Goal: Task Accomplishment & Management: Complete application form

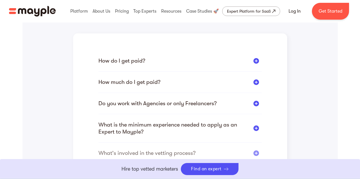
scroll to position [164, 0]
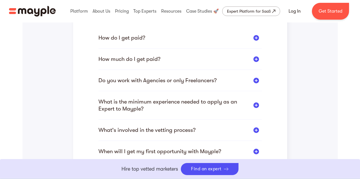
click at [196, 37] on div "How do I get paid?" at bounding box center [179, 37] width 163 height 7
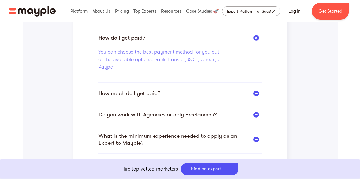
click at [196, 89] on div "How do I get paid? You can choose the best payment method for you out of the av…" at bounding box center [179, 103] width 163 height 186
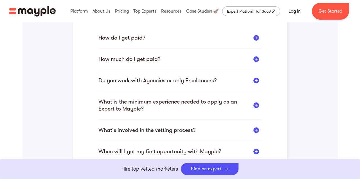
scroll to position [161, 0]
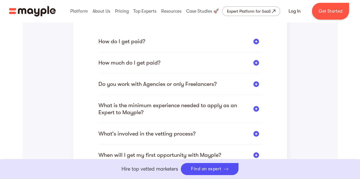
click at [236, 58] on div "How do I get paid? You can choose the best payment method for you out of the av…" at bounding box center [179, 90] width 163 height 152
click at [236, 63] on div "How much do I get paid?" at bounding box center [179, 62] width 163 height 7
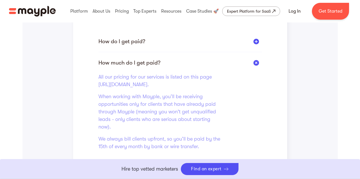
click at [236, 63] on div "How much do I get paid?" at bounding box center [179, 62] width 163 height 7
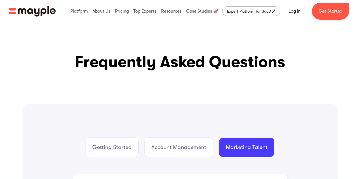
scroll to position [0, 0]
click at [244, 12] on div "Expert Platform for SaaS" at bounding box center [249, 11] width 44 height 7
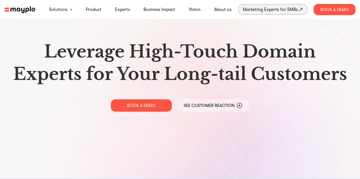
click at [268, 10] on div "Marketing Experts for SMBs" at bounding box center [270, 10] width 55 height 8
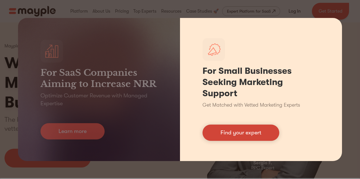
click at [246, 133] on link "Find your expert" at bounding box center [240, 133] width 77 height 16
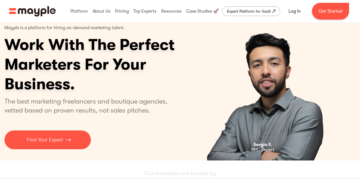
scroll to position [21, 0]
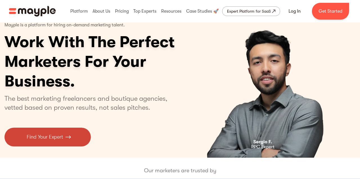
click at [49, 139] on p "Find Your Expert" at bounding box center [45, 138] width 36 height 8
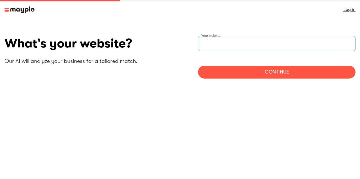
drag, startPoint x: 215, startPoint y: 49, endPoint x: 211, endPoint y: 44, distance: 7.0
click at [215, 49] on input "websiteStep" at bounding box center [276, 43] width 157 height 15
click at [211, 44] on input "websiteStep" at bounding box center [276, 43] width 157 height 15
type input "https://arpflow.ai"
click at [216, 74] on div "Continue" at bounding box center [276, 72] width 157 height 13
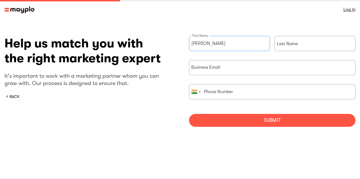
type input "sam"
click at [293, 43] on input "dodfal" at bounding box center [314, 43] width 81 height 15
type input "dodal"
type input "samruddhi@arpflow.ai"
type input "9870676951"
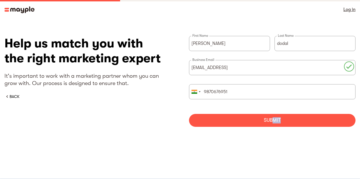
click at [275, 123] on div "Submit" at bounding box center [272, 120] width 166 height 13
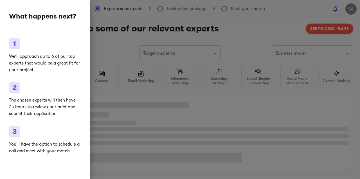
type input "Clothing and shoes"
click at [110, 37] on div at bounding box center [180, 89] width 360 height 179
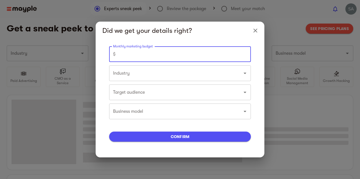
click at [144, 58] on input "number" at bounding box center [184, 54] width 133 height 16
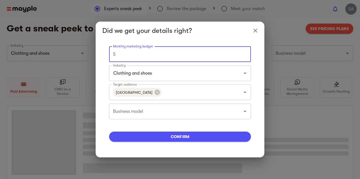
type input "Clothing and shoes"
type input "0"
type input "Clothing and shoes"
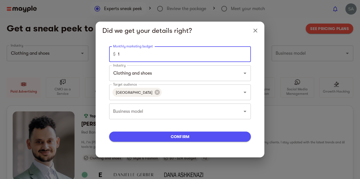
click at [245, 54] on input "1" at bounding box center [184, 54] width 133 height 16
click at [180, 54] on input "1" at bounding box center [184, 54] width 133 height 16
type input "1"
type input "5000"
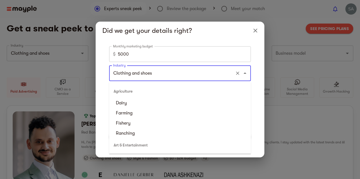
click at [172, 75] on input "Clothing and shoes" at bounding box center [172, 73] width 121 height 11
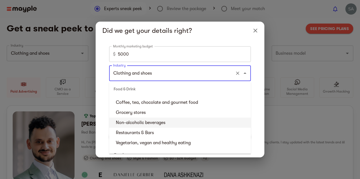
scroll to position [691, 0]
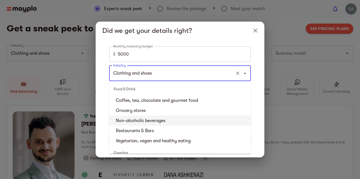
click at [171, 122] on li "Non-alcoholic beverages" at bounding box center [180, 121] width 142 height 10
type input "Non-alcoholic beverages"
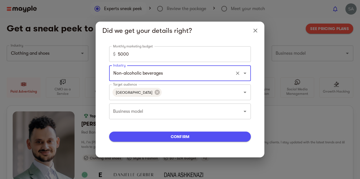
click at [197, 79] on div "Non-alcoholic beverages Industry" at bounding box center [180, 73] width 142 height 16
click at [181, 94] on input "Target audience" at bounding box center [197, 92] width 70 height 11
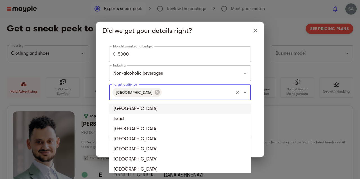
click at [102, 107] on div "Monthly marketing budget $ 5000 Monthly marketing budget Industry Non-alcoholic…" at bounding box center [179, 98] width 155 height 105
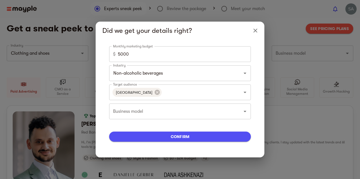
click at [130, 117] on div "Business model" at bounding box center [180, 112] width 142 height 16
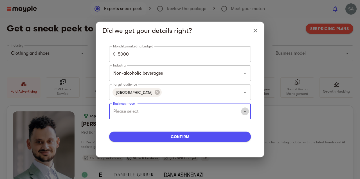
click at [245, 113] on icon "Open" at bounding box center [244, 111] width 7 height 7
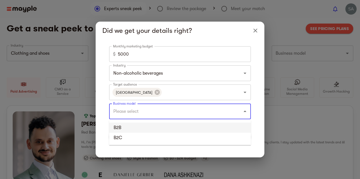
click at [177, 124] on li "B2B" at bounding box center [180, 128] width 142 height 10
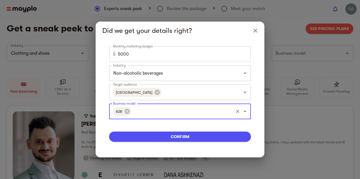
click at [178, 138] on span "confirm" at bounding box center [180, 137] width 133 height 7
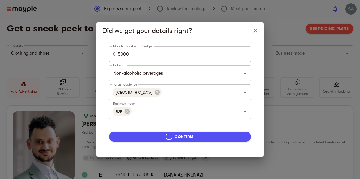
type input "Non-alcoholic beverages"
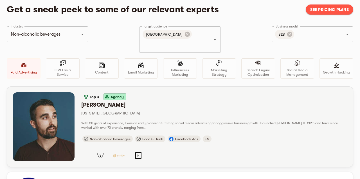
scroll to position [24, 0]
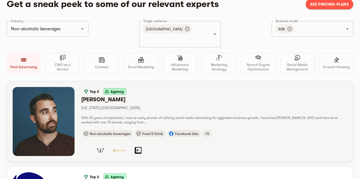
click at [137, 116] on div "With 20 years of experience, I was an early pioneer of utilizing social media a…" at bounding box center [214, 120] width 266 height 9
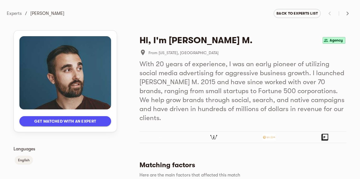
scroll to position [9, 0]
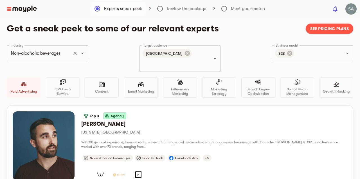
click at [69, 55] on input "Non-alcoholic beverages" at bounding box center [39, 53] width 61 height 11
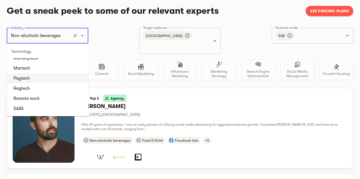
scroll to position [2101, 0]
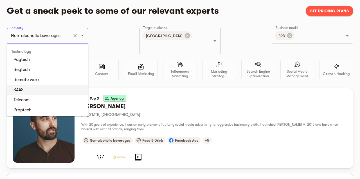
click at [40, 95] on li "SAAS" at bounding box center [48, 90] width 82 height 10
type input "SAAS"
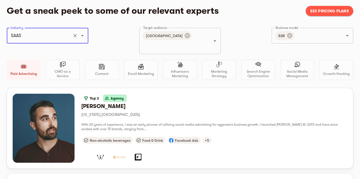
click at [103, 38] on div "Industry SAAS Industry Target audience United States Target audience Business m…" at bounding box center [180, 58] width 346 height 60
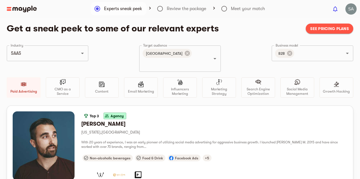
scroll to position [0, 0]
click at [101, 52] on div "Industry SAAS Industry Target audience United States Target audience Business m…" at bounding box center [180, 76] width 346 height 60
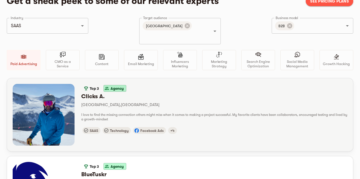
scroll to position [36, 0]
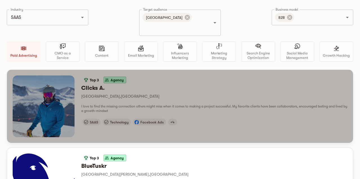
click at [170, 105] on span "I love to find the missing connection others might miss when it comes to making…" at bounding box center [214, 109] width 266 height 8
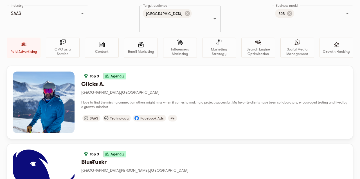
scroll to position [39, 0]
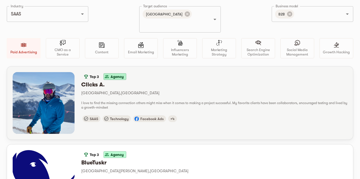
click at [133, 101] on span "I love to find the missing connection others might miss when it comes to making…" at bounding box center [214, 105] width 266 height 8
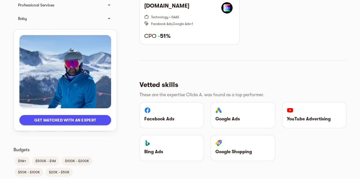
scroll to position [284, 0]
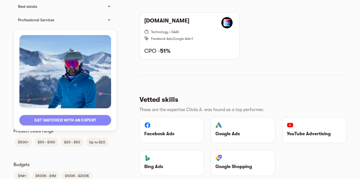
click at [98, 119] on span "Get matched with an expert" at bounding box center [65, 120] width 83 height 7
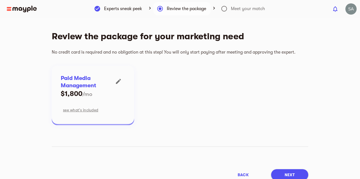
scroll to position [14, 0]
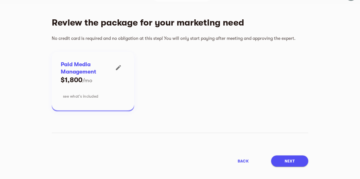
click at [92, 96] on span "see what’s included" at bounding box center [80, 96] width 35 height 7
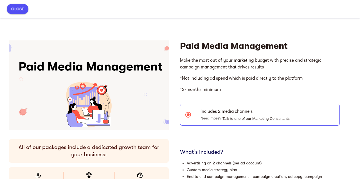
scroll to position [-19, 0]
click at [195, 121] on li "Includes 2 media channels Need more? Talk to one of our Marketing Consultants" at bounding box center [260, 115] width 160 height 22
click at [24, 8] on button "close" at bounding box center [18, 9] width 22 height 10
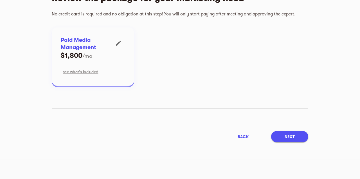
click at [275, 139] on button "Next" at bounding box center [289, 136] width 37 height 11
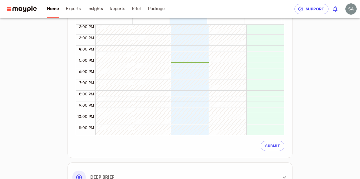
scroll to position [210, 0]
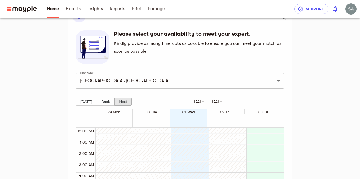
click at [119, 103] on button "Next" at bounding box center [122, 102] width 17 height 8
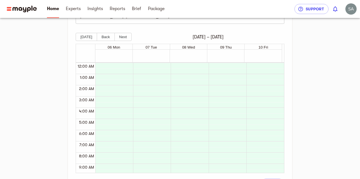
click at [88, 37] on button "[DATE]" at bounding box center [86, 37] width 21 height 8
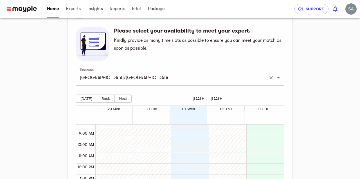
click at [219, 74] on input "[GEOGRAPHIC_DATA]/[GEOGRAPHIC_DATA]" at bounding box center [172, 78] width 188 height 11
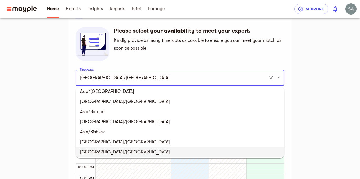
click at [219, 74] on input "[GEOGRAPHIC_DATA]/[GEOGRAPHIC_DATA]" at bounding box center [172, 78] width 188 height 11
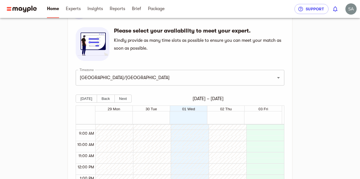
click at [319, 75] on div "Gear Up for Kick-off Meet your expert Connect accounts Marketing plan Our syste…" at bounding box center [180, 111] width 342 height 372
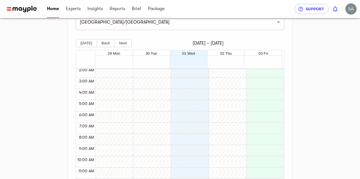
click at [224, 104] on div at bounding box center [226, 179] width 35 height 270
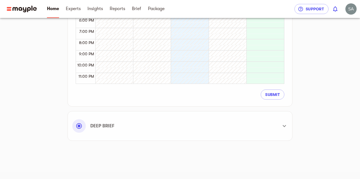
scroll to position [251, 0]
click at [267, 94] on span "Submit" at bounding box center [272, 94] width 15 height 7
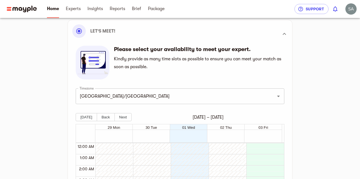
scroll to position [159, 0]
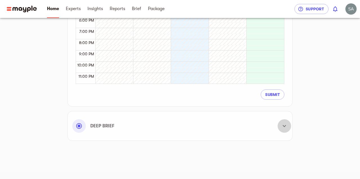
click at [279, 130] on div at bounding box center [283, 125] width 13 height 13
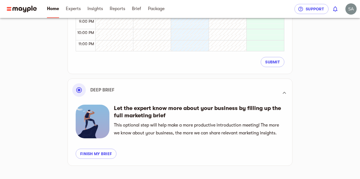
scroll to position [283, 0]
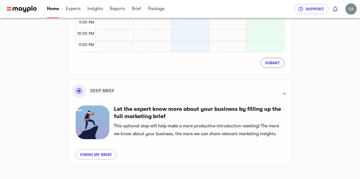
click at [275, 64] on span "Submit" at bounding box center [272, 63] width 15 height 7
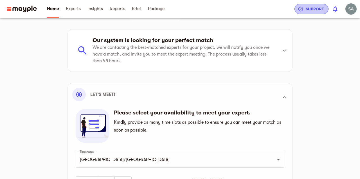
click at [309, 8] on span "Support" at bounding box center [311, 9] width 25 height 7
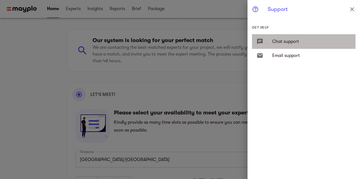
click at [284, 42] on span "Chat support" at bounding box center [311, 41] width 79 height 7
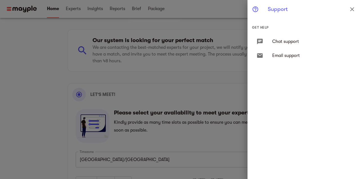
click at [273, 43] on span "Chat support" at bounding box center [311, 41] width 79 height 7
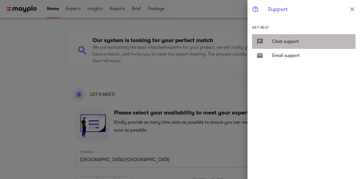
click at [273, 43] on span "Chat support" at bounding box center [311, 41] width 79 height 7
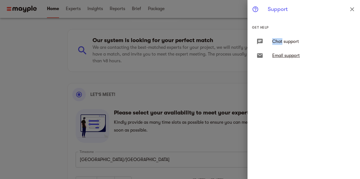
click at [273, 52] on li "Email support" at bounding box center [303, 55] width 103 height 13
click at [352, 8] on icon "close" at bounding box center [352, 9] width 7 height 7
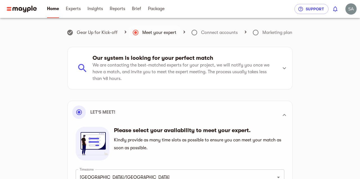
scroll to position [0, 0]
